Goal: Task Accomplishment & Management: Use online tool/utility

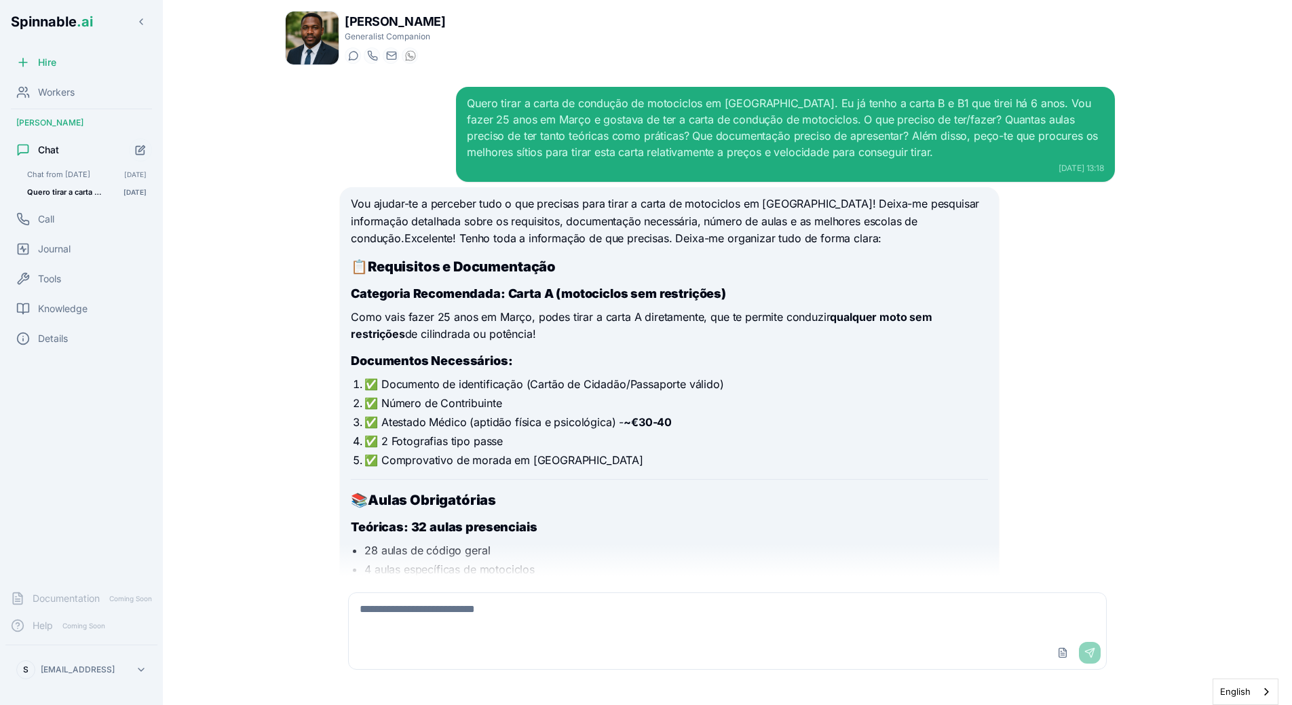
scroll to position [2874, 0]
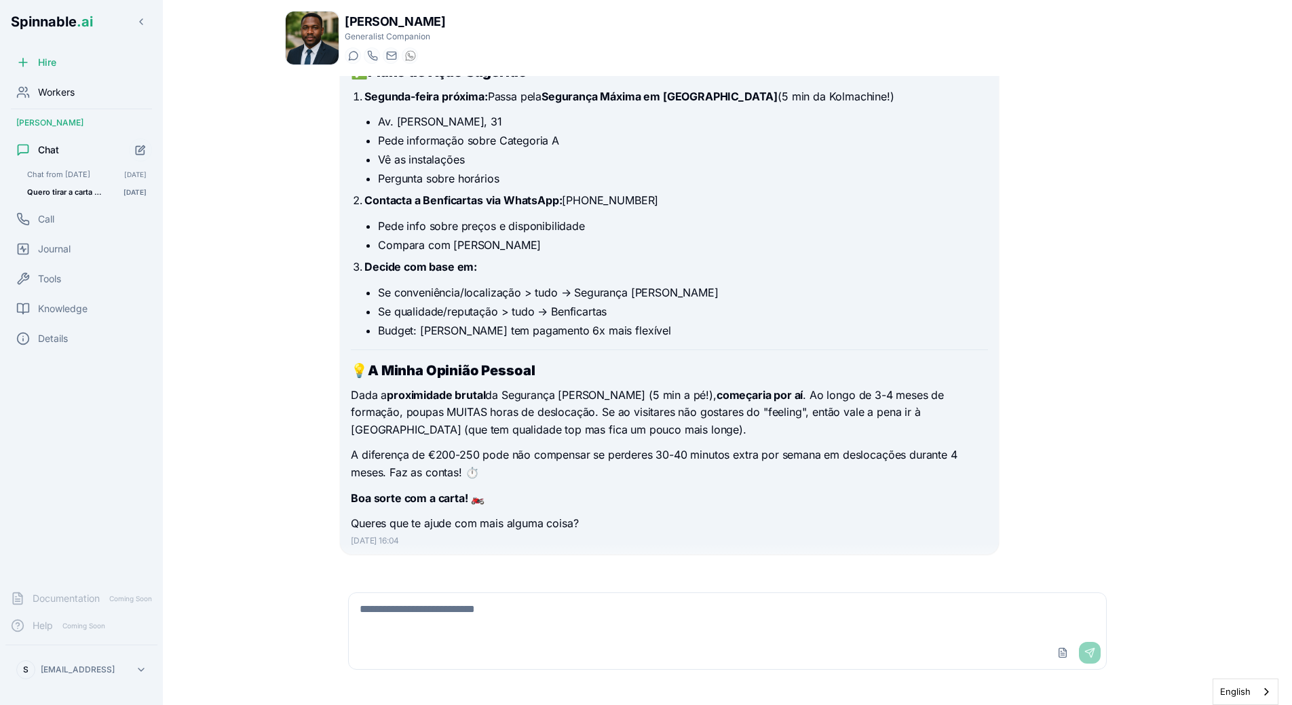
click at [43, 92] on span "Workers" at bounding box center [56, 93] width 37 height 14
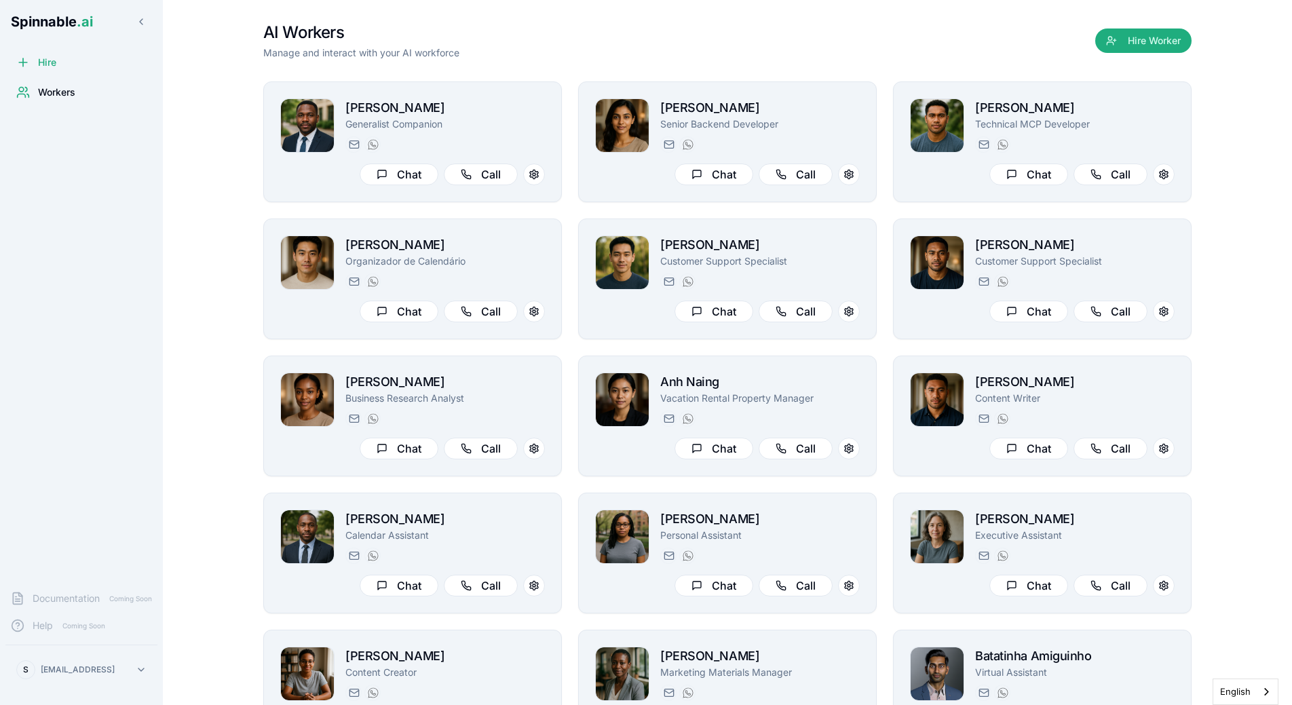
click at [473, 211] on div "[PERSON_NAME] Generalist Companion [PERSON_NAME][EMAIL_ADDRESS] [PHONE_NUMBER] …" at bounding box center [727, 553] width 929 height 944
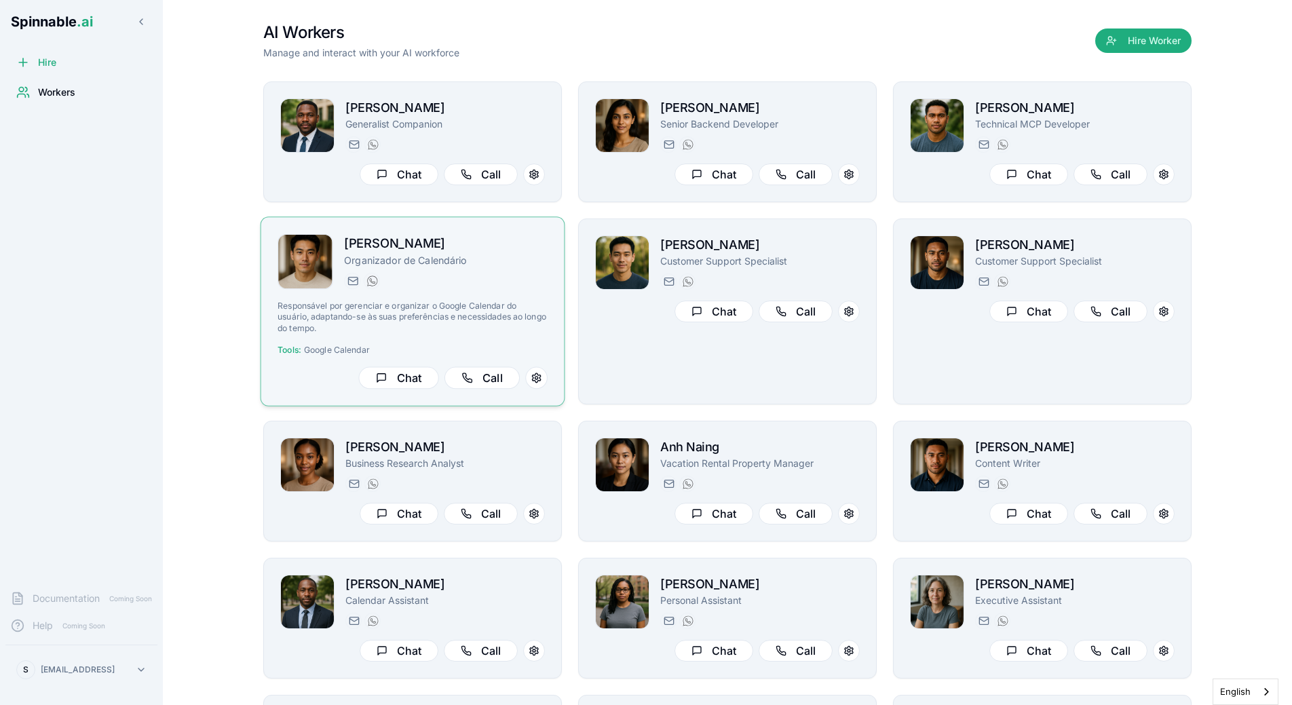
click at [470, 234] on div "[PERSON_NAME] Organizador de Calendário [PERSON_NAME][EMAIL_ADDRESS] [PHONE_NUM…" at bounding box center [413, 311] width 305 height 189
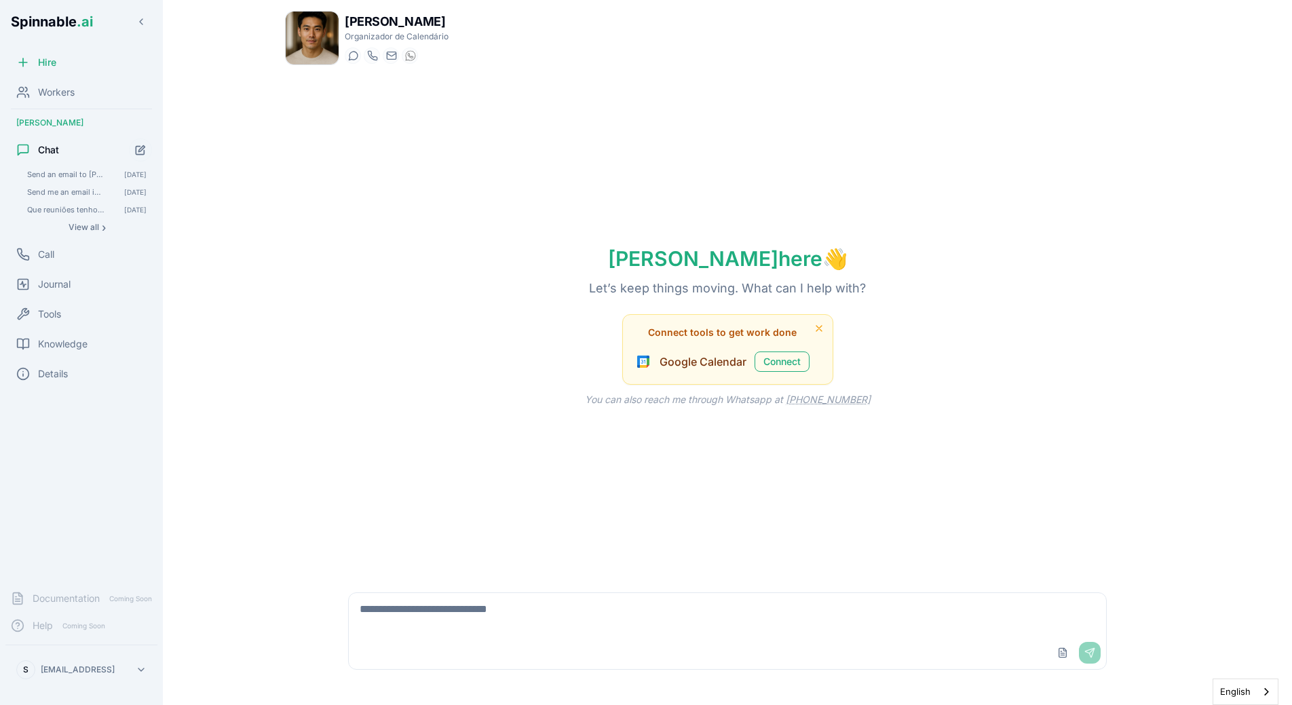
click at [429, 628] on textarea at bounding box center [728, 614] width 758 height 43
type textarea "**********"
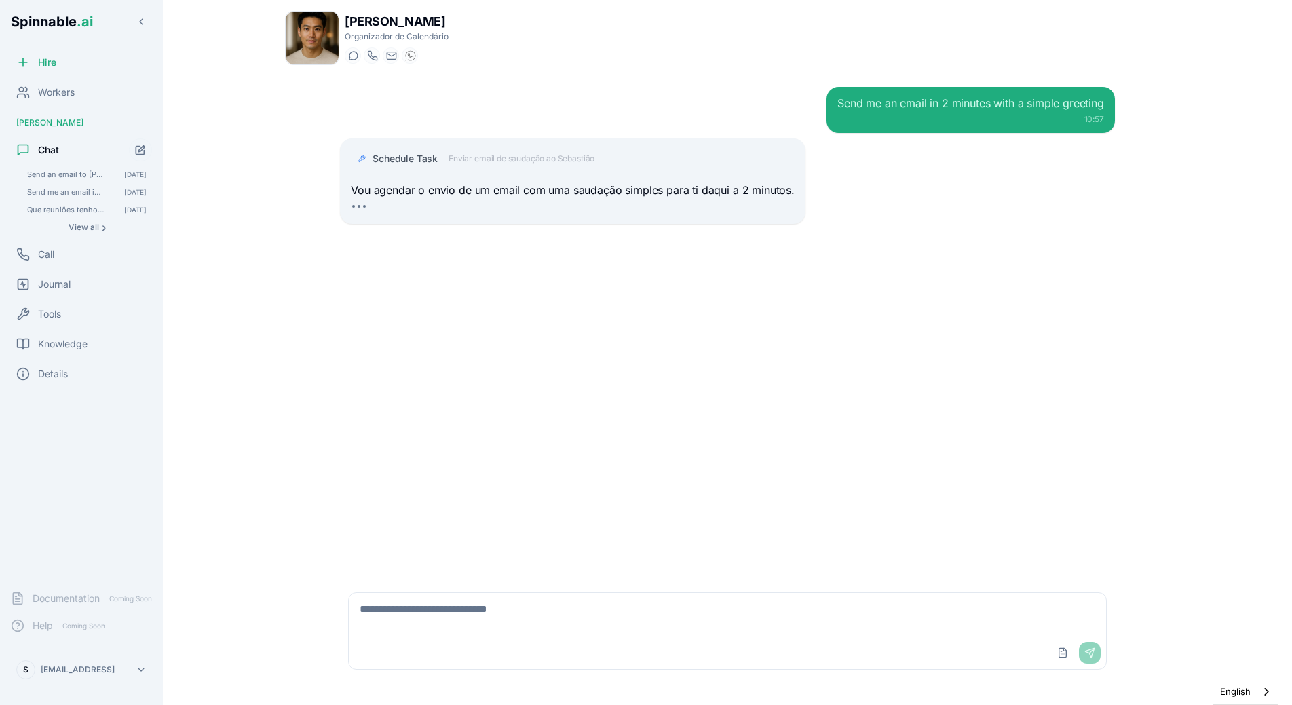
click at [524, 162] on span "Enviar email de saudação ao Sebastião" at bounding box center [522, 158] width 146 height 11
click at [524, 162] on div "Schedule Task" at bounding box center [584, 159] width 422 height 14
click at [814, 412] on div "Send me an email in 2 minutes with a simple greeting 10:57 Schedule Task Enviar…" at bounding box center [727, 326] width 797 height 500
click at [598, 158] on div "Schedule Task Enviar email de saudação ao Sebastião" at bounding box center [584, 159] width 422 height 14
click at [582, 158] on div "Schedule Task" at bounding box center [584, 159] width 422 height 14
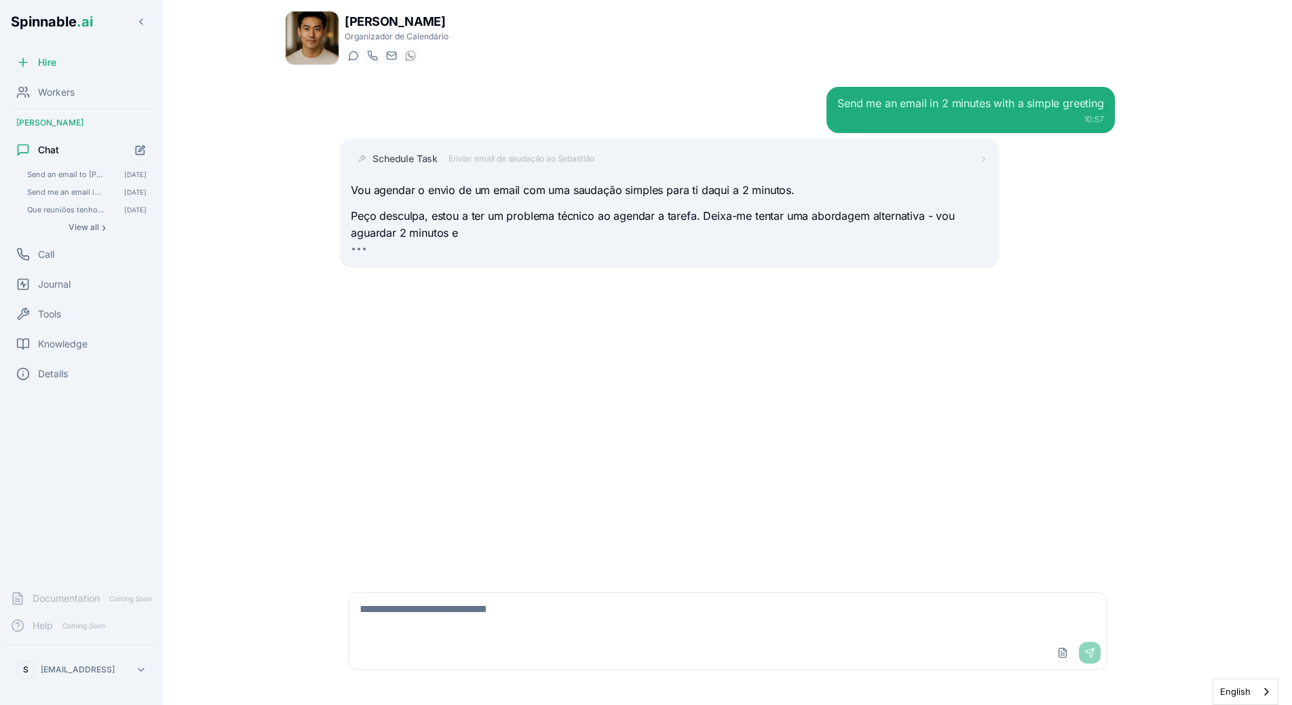
click at [517, 337] on div "Send me an email in 2 minutes with a simple greeting 10:57 Schedule Task Enviar…" at bounding box center [727, 326] width 797 height 500
